Goal: Navigation & Orientation: Find specific page/section

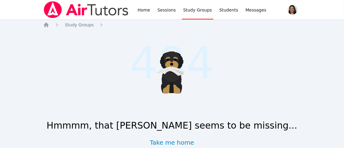
click at [87, 28] on div "Home Study Groups .cls-1 { fill: #1c1c1e; } .cls-1, .cls-10, .cls-11, .cls-2, .…" at bounding box center [172, 92] width 258 height 141
click at [46, 26] on icon "Breadcrumb" at bounding box center [46, 25] width 6 height 6
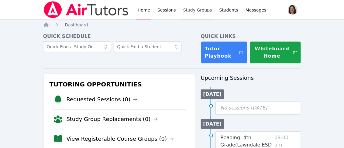
click at [191, 9] on link "Study Groups" at bounding box center [197, 9] width 31 height 19
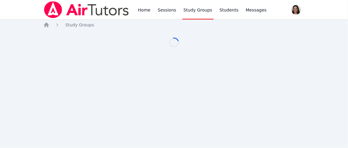
click at [191, 9] on link "Study Groups" at bounding box center [197, 9] width 31 height 19
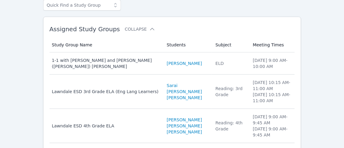
scroll to position [63, 0]
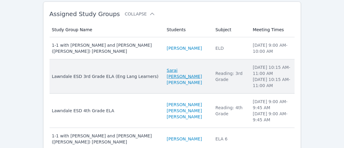
click at [167, 69] on link "Sarai [PERSON_NAME]" at bounding box center [187, 73] width 41 height 12
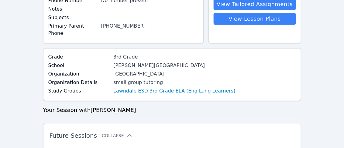
scroll to position [64, 0]
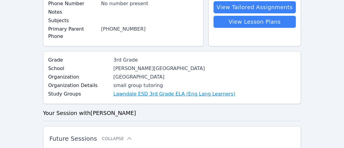
click at [171, 90] on link "Lawndale ESD 3rd Grade ELA (Eng Lang Learners)" at bounding box center [174, 93] width 122 height 7
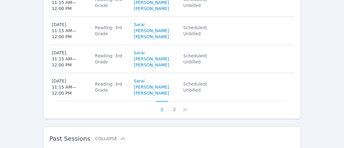
scroll to position [420, 0]
click at [172, 112] on button "2" at bounding box center [174, 107] width 12 height 12
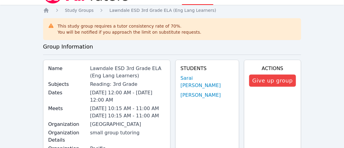
scroll to position [0, 0]
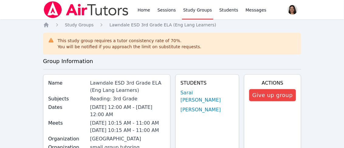
scroll to position [64, 0]
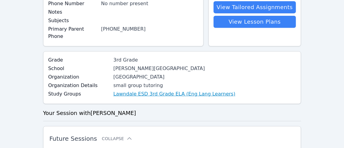
click at [169, 90] on link "Lawndale ESD 3rd Grade ELA (Eng Lang Learners)" at bounding box center [174, 93] width 122 height 7
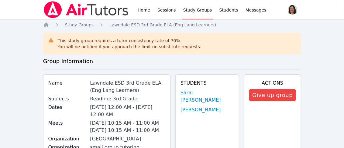
click at [186, 9] on link "Study Groups" at bounding box center [197, 9] width 31 height 19
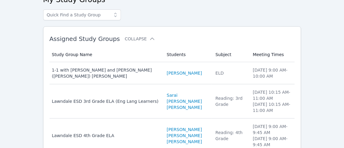
scroll to position [39, 0]
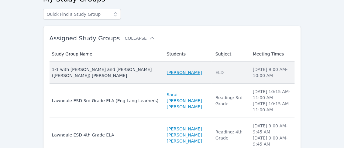
click at [167, 74] on link "[PERSON_NAME]" at bounding box center [184, 73] width 35 height 6
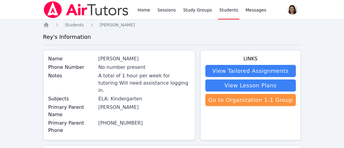
scroll to position [66, 0]
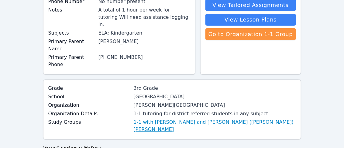
click at [195, 119] on link "1-1 with [PERSON_NAME] and [PERSON_NAME] ([PERSON_NAME]) [PERSON_NAME]" at bounding box center [215, 126] width 162 height 15
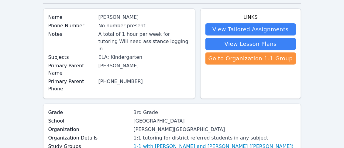
scroll to position [41, 0]
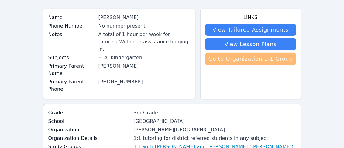
click at [244, 60] on link "Go to Organization 1-1 Group" at bounding box center [250, 59] width 90 height 12
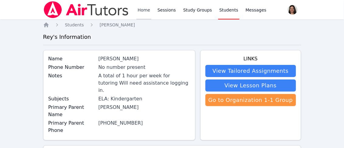
click at [138, 11] on link "Home" at bounding box center [143, 9] width 15 height 19
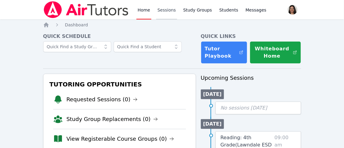
click at [167, 8] on link "Sessions" at bounding box center [166, 9] width 21 height 19
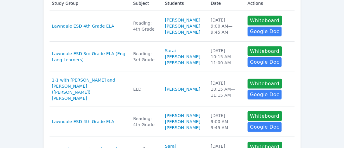
scroll to position [135, 0]
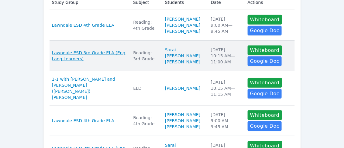
click at [101, 57] on span "Lawndale ESD 3rd Grade ELA (Eng Lang Learners)" at bounding box center [89, 56] width 74 height 12
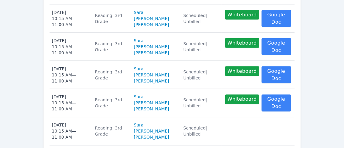
scroll to position [263, 0]
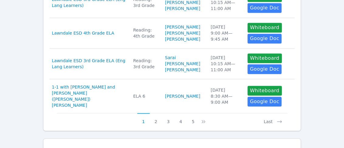
scroll to position [346, 0]
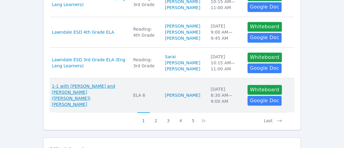
click at [90, 103] on span "1-1 with [PERSON_NAME] and [PERSON_NAME] ([PERSON_NAME]) [PERSON_NAME]" at bounding box center [89, 95] width 74 height 24
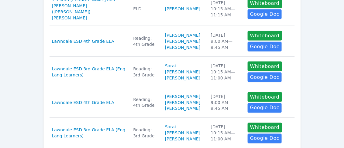
scroll to position [199, 0]
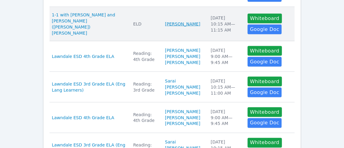
click at [165, 23] on link "[PERSON_NAME]" at bounding box center [182, 24] width 35 height 6
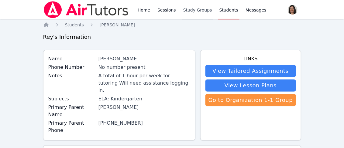
click at [183, 9] on link "Study Groups" at bounding box center [197, 9] width 31 height 19
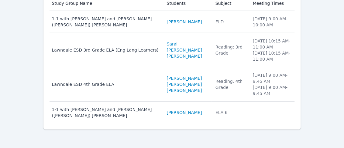
scroll to position [89, 0]
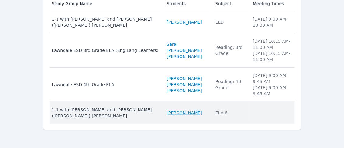
click at [167, 111] on link "[PERSON_NAME]" at bounding box center [184, 113] width 35 height 6
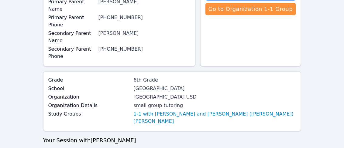
scroll to position [89, 0]
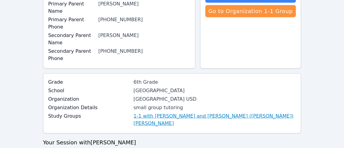
click at [159, 113] on link "1-1 with [PERSON_NAME] and [PERSON_NAME] ([PERSON_NAME]) [PERSON_NAME]" at bounding box center [215, 120] width 162 height 15
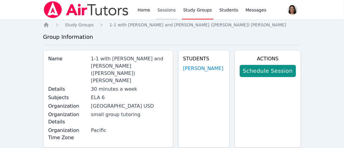
click at [163, 12] on link "Sessions" at bounding box center [166, 9] width 21 height 19
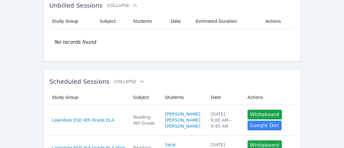
scroll to position [40, 0]
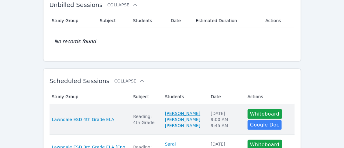
click at [165, 117] on link "[PERSON_NAME]" at bounding box center [182, 114] width 35 height 6
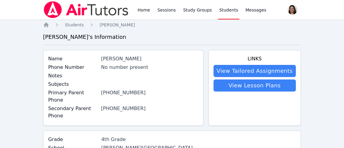
scroll to position [40, 0]
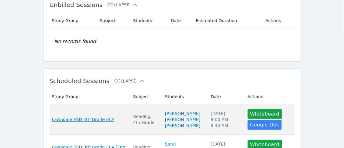
click at [90, 123] on span "Lawndale ESD 4th Grade ELA" at bounding box center [83, 120] width 62 height 6
